Goal: Transaction & Acquisition: Book appointment/travel/reservation

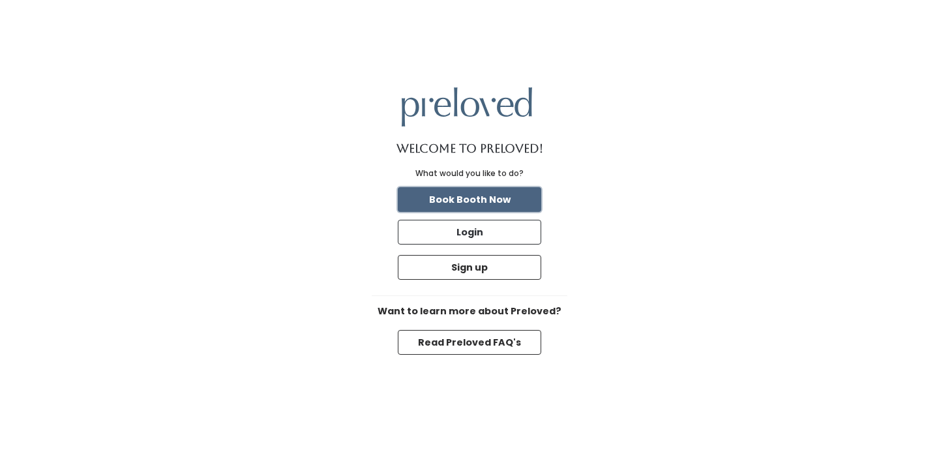
click at [469, 199] on button "Book Booth Now" at bounding box center [470, 199] width 144 height 25
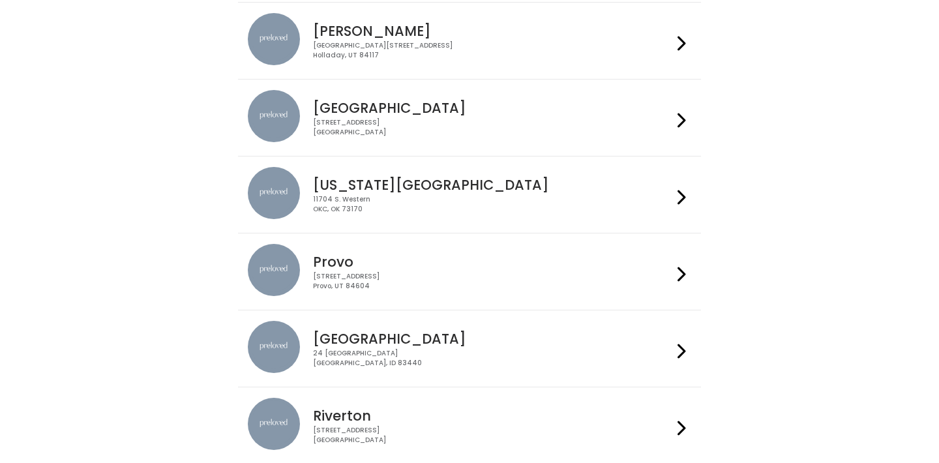
scroll to position [284, 0]
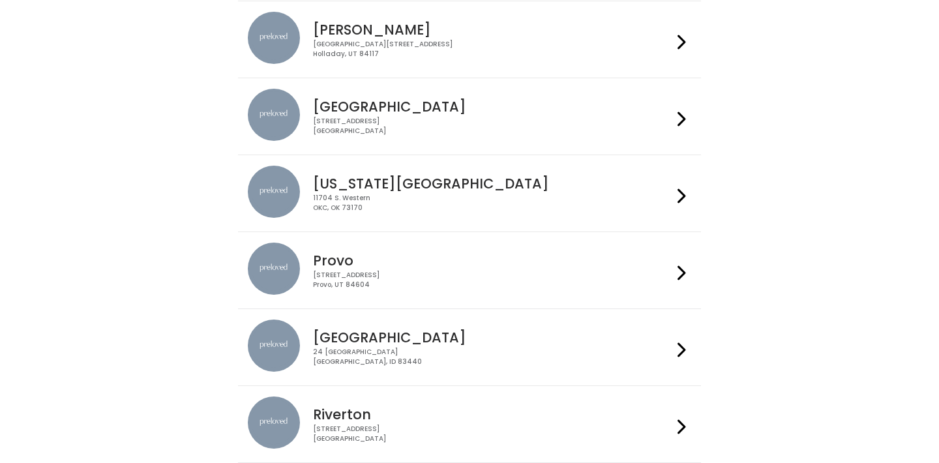
click at [680, 346] on icon at bounding box center [682, 350] width 8 height 19
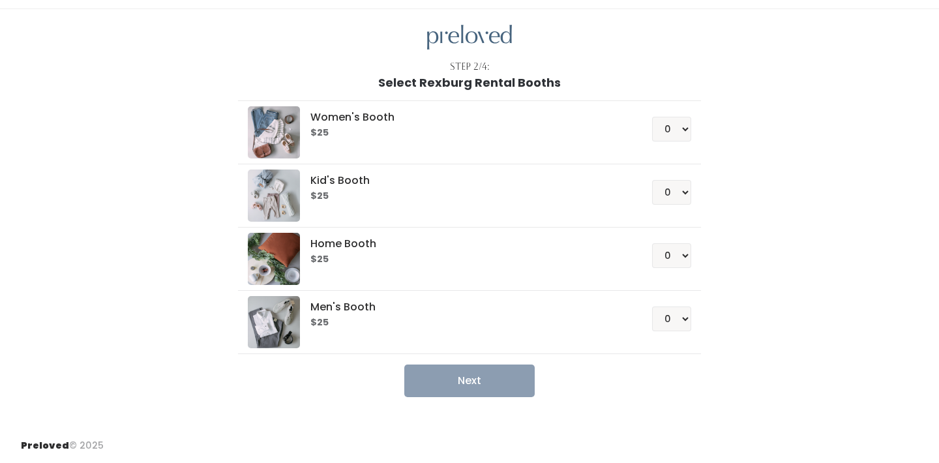
scroll to position [29, 0]
click at [682, 132] on select "0 1 2 3 4" at bounding box center [671, 130] width 39 height 25
select select "1"
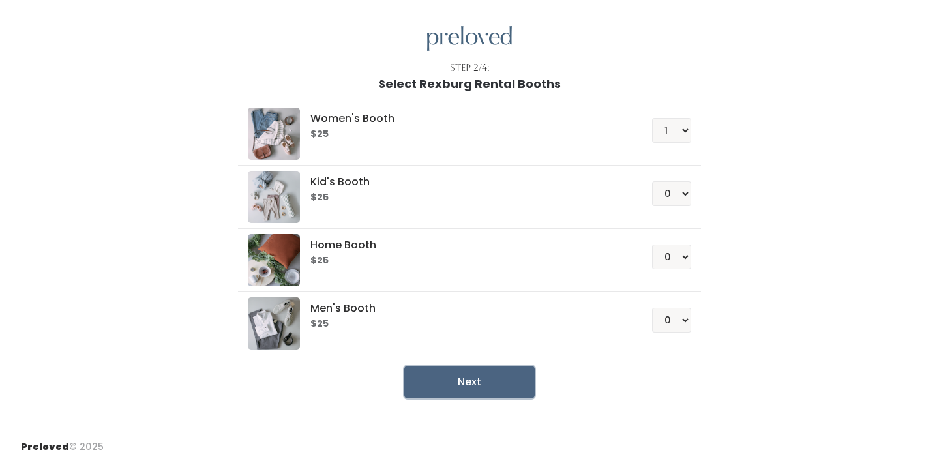
click at [488, 383] on button "Next" at bounding box center [469, 382] width 130 height 33
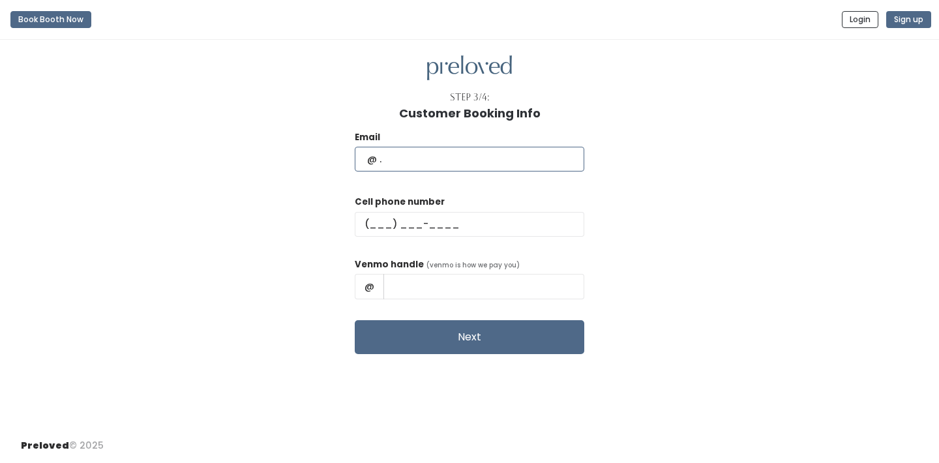
click at [495, 160] on input "text" at bounding box center [470, 159] width 230 height 25
click at [620, 150] on div "Email Cell phone number Venmo handle (venmo is how we pay you) @ Next" at bounding box center [470, 237] width 898 height 234
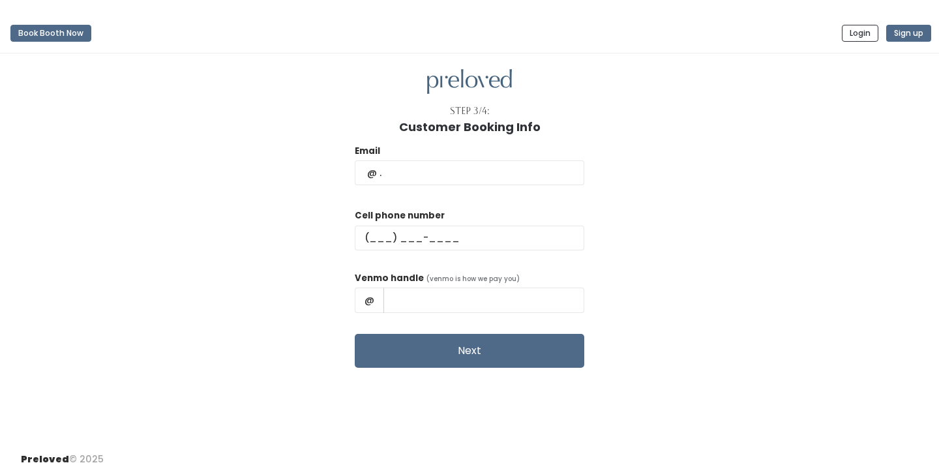
click at [495, 185] on div "Email" at bounding box center [470, 171] width 230 height 55
click at [498, 168] on input "text" at bounding box center [470, 172] width 230 height 25
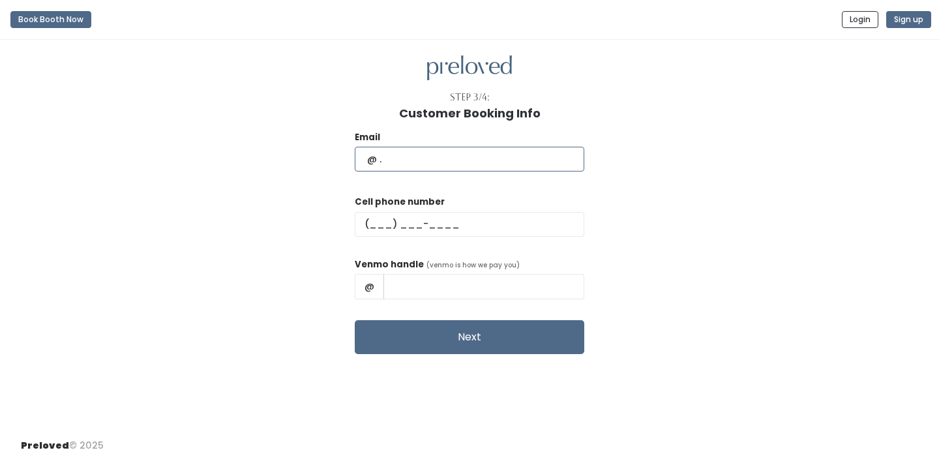
click at [478, 158] on input "text" at bounding box center [470, 159] width 230 height 25
type input "KatieCampbell472@gmail.com"
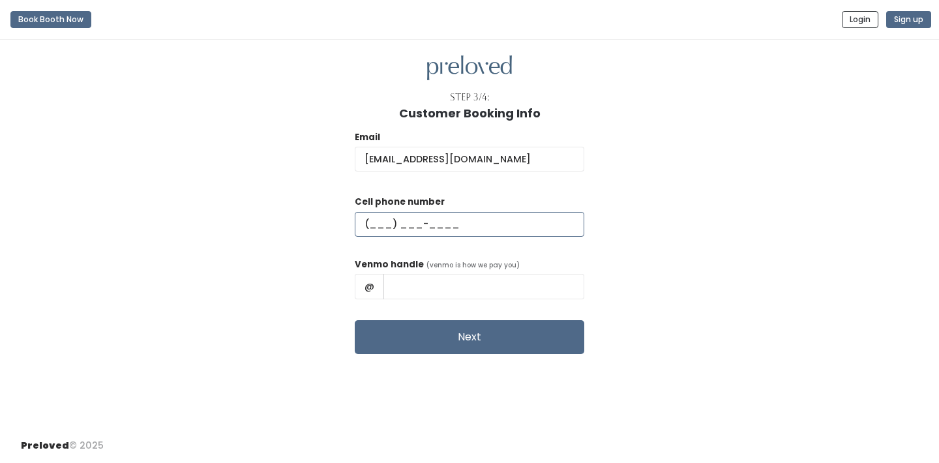
scroll to position [0, 0]
click at [425, 222] on input "text" at bounding box center [470, 224] width 230 height 25
type input "(208) 241-4437"
click at [463, 286] on input "text" at bounding box center [484, 286] width 201 height 25
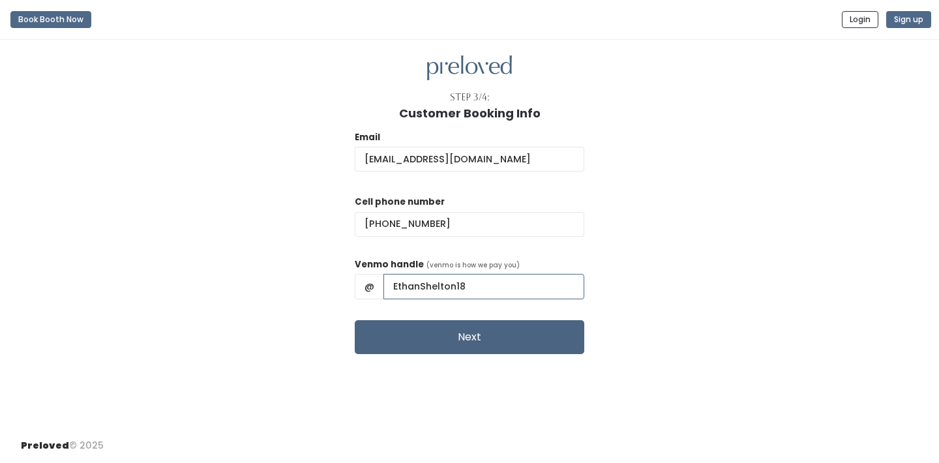
type input "EthanShelton18"
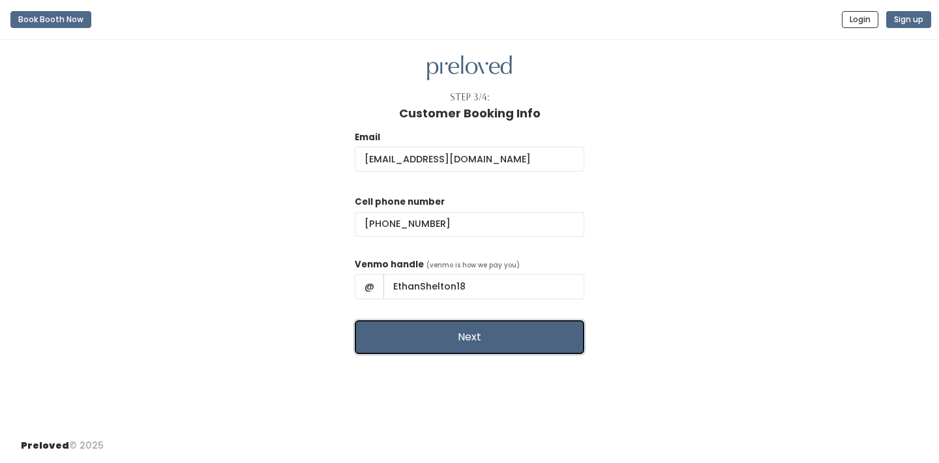
click at [504, 337] on button "Next" at bounding box center [470, 337] width 230 height 34
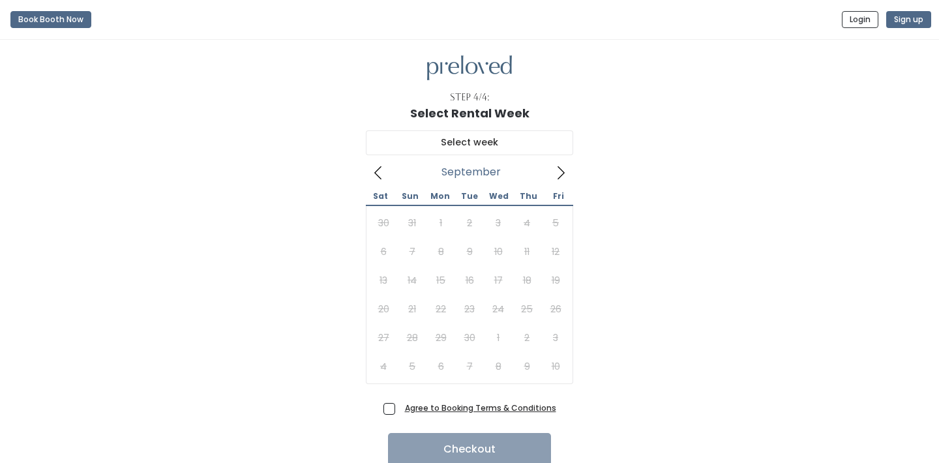
click at [557, 177] on icon at bounding box center [561, 173] width 14 height 14
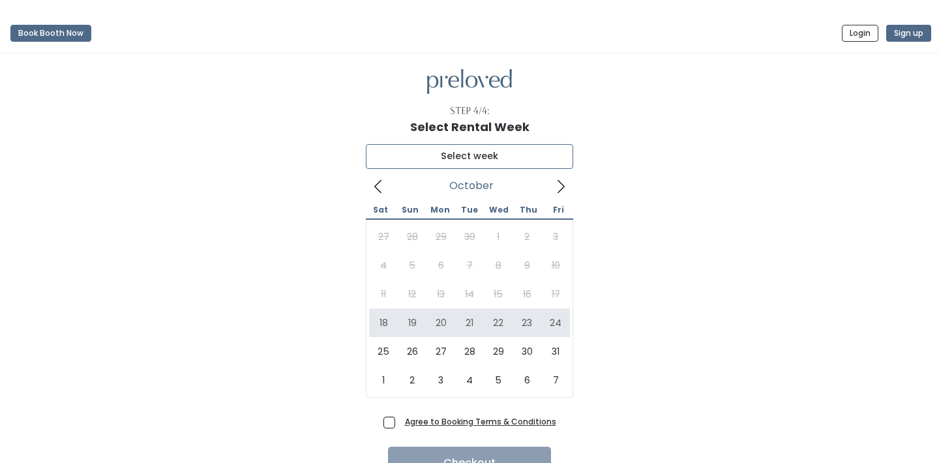
type input "[DATE] to [DATE]"
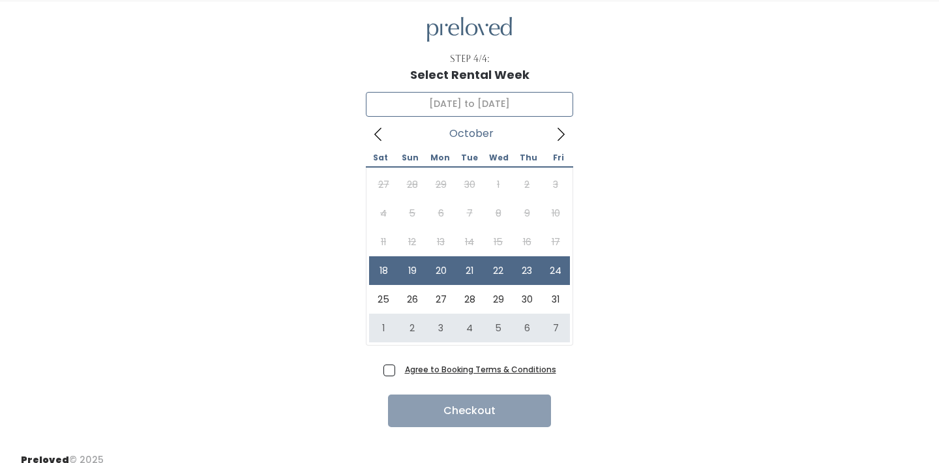
scroll to position [67, 0]
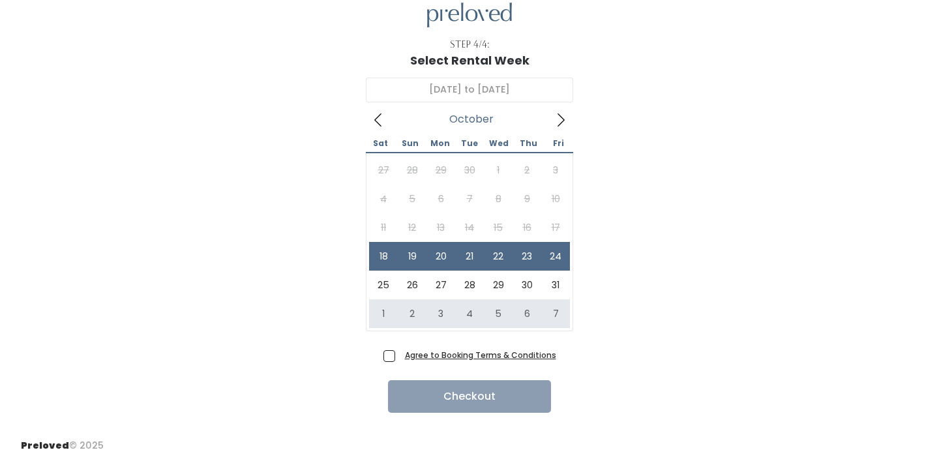
click at [400, 355] on span "Agree to Booking Terms & Conditions" at bounding box center [478, 354] width 157 height 13
click at [400, 355] on input "Agree to Booking Terms & Conditions" at bounding box center [404, 352] width 8 height 8
checkbox input "true"
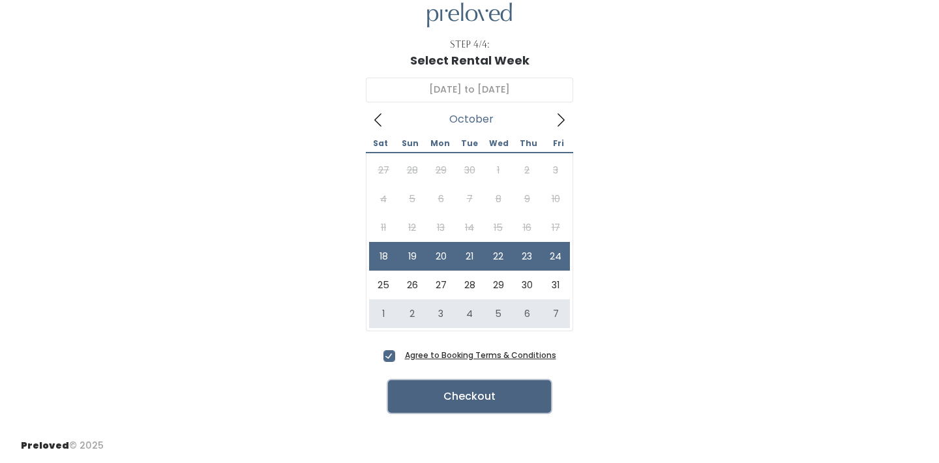
click at [453, 399] on button "Checkout" at bounding box center [469, 396] width 163 height 33
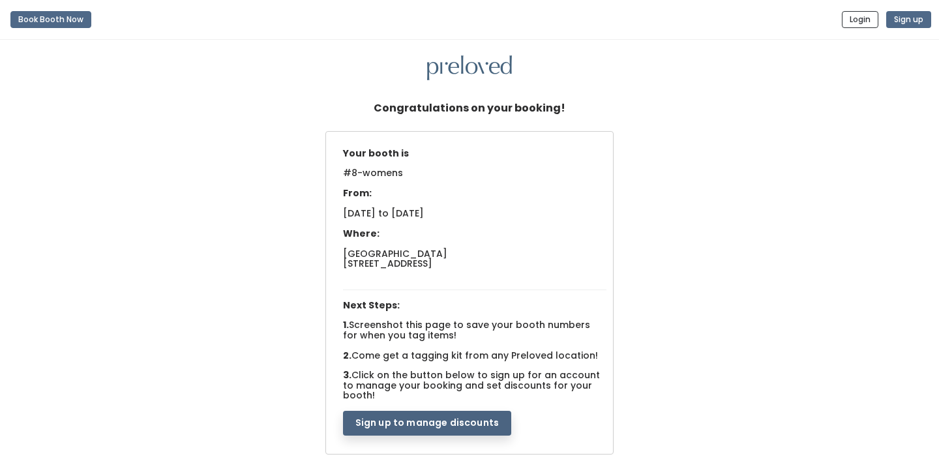
click at [436, 414] on button "Sign up to manage discounts" at bounding box center [427, 423] width 168 height 25
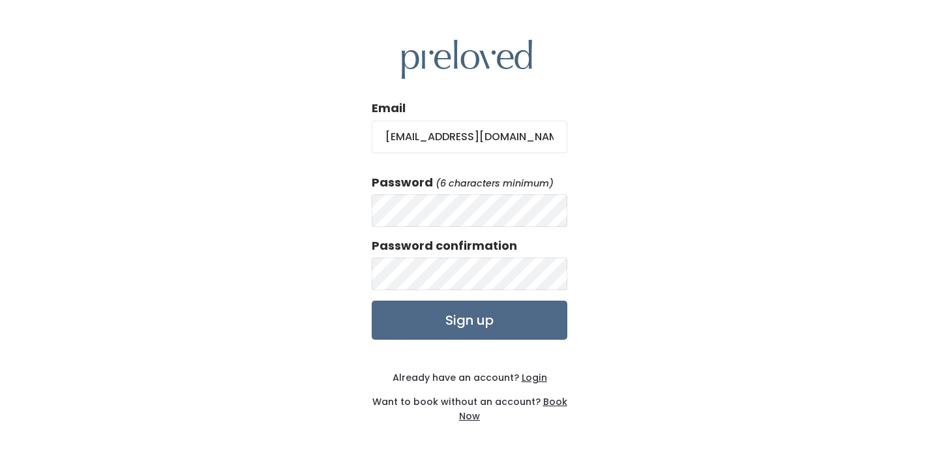
type input "[EMAIL_ADDRESS][DOMAIN_NAME]"
click at [431, 326] on input "Sign up" at bounding box center [470, 320] width 196 height 39
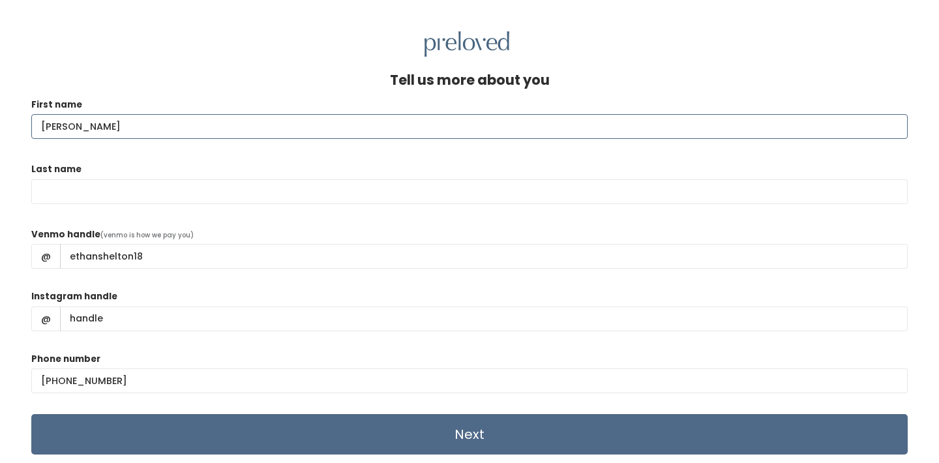
type input "Katie"
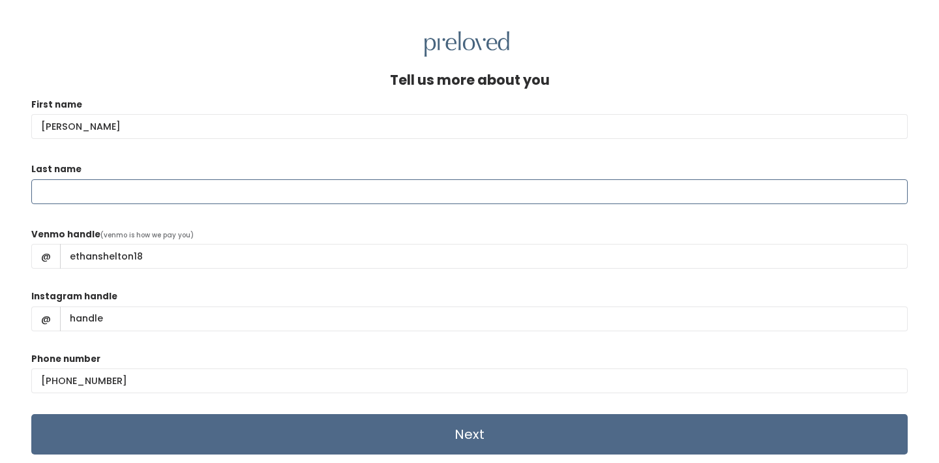
click at [377, 192] on input "Last name" at bounding box center [469, 191] width 877 height 25
type input "Shelton"
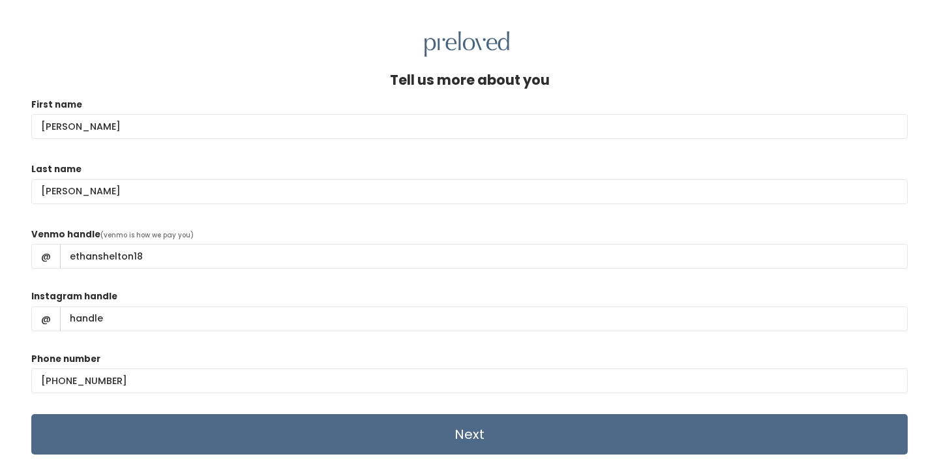
click at [410, 224] on form "First name Katie Last name Shelton Venmo handle (venmo is how we pay you) @ eth…" at bounding box center [469, 277] width 877 height 358
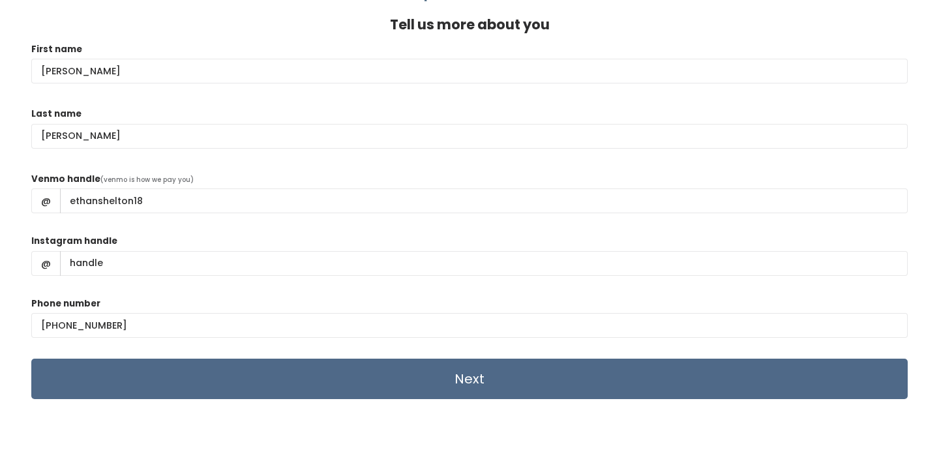
scroll to position [70, 0]
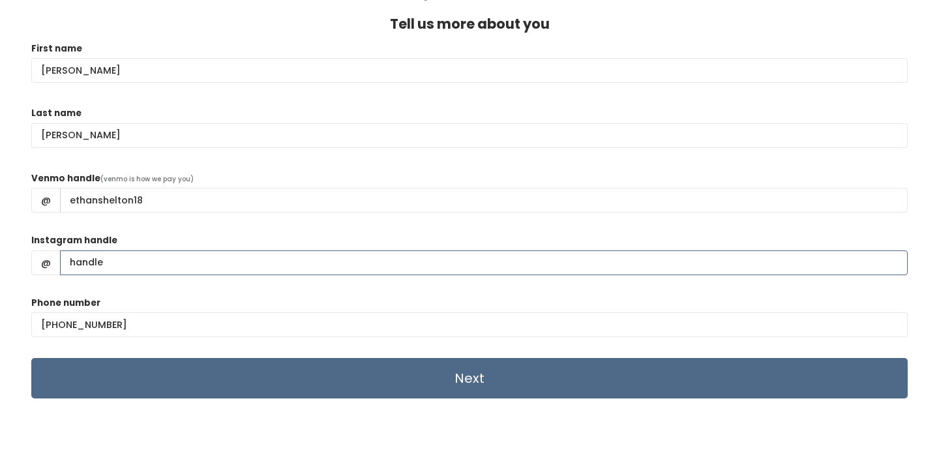
click at [294, 262] on input "Instagram handle" at bounding box center [484, 263] width 848 height 25
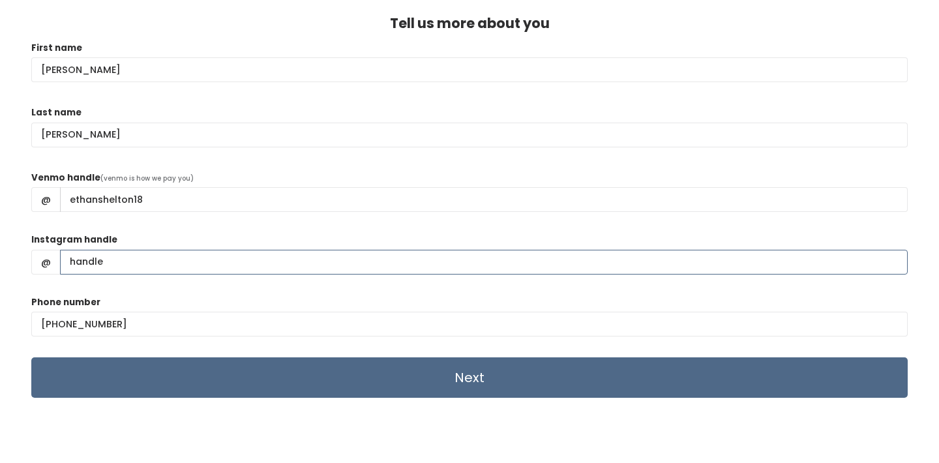
scroll to position [56, 0]
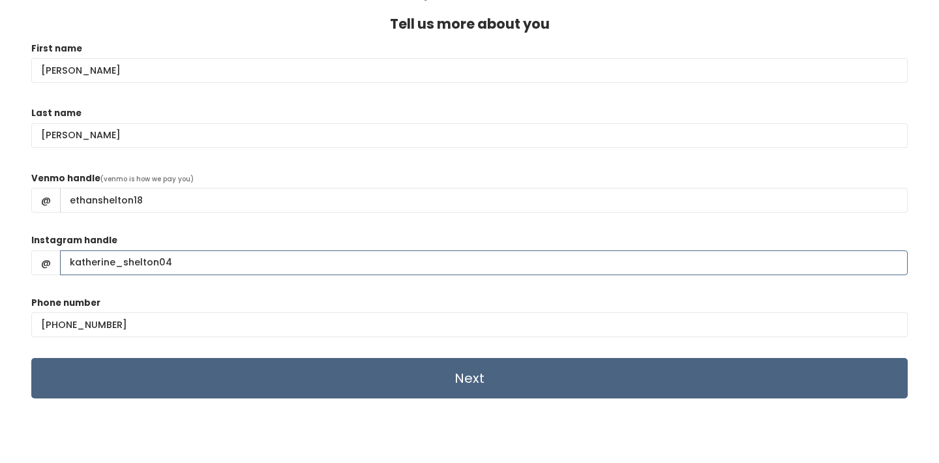
type input "katherine_shelton04"
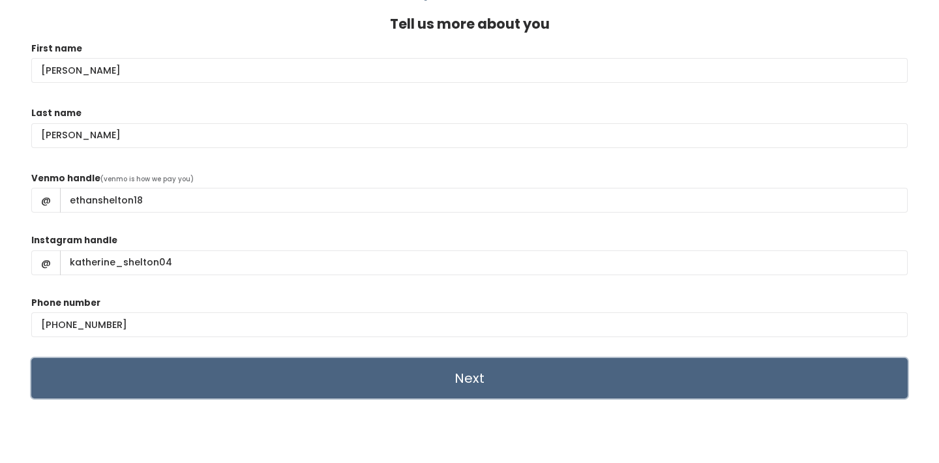
click at [428, 378] on input "Next" at bounding box center [469, 378] width 877 height 40
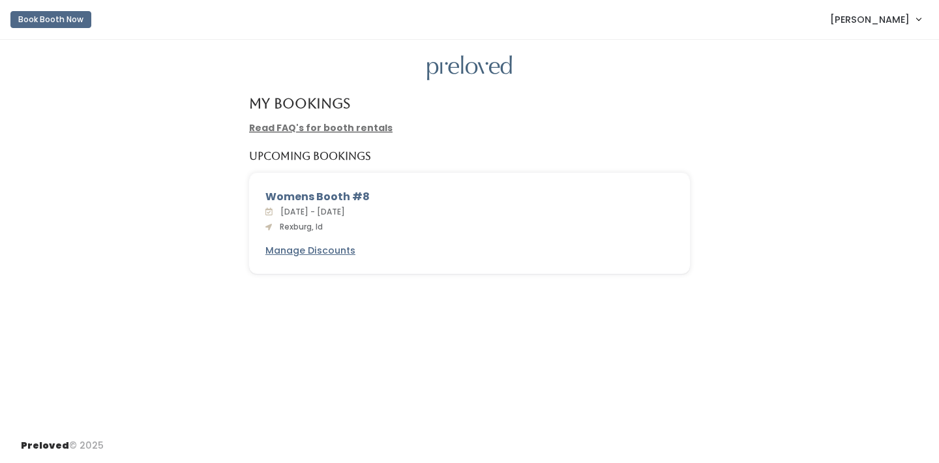
click at [349, 127] on link "Read FAQ's for booth rentals" at bounding box center [321, 127] width 144 height 13
